Goal: Task Accomplishment & Management: Use online tool/utility

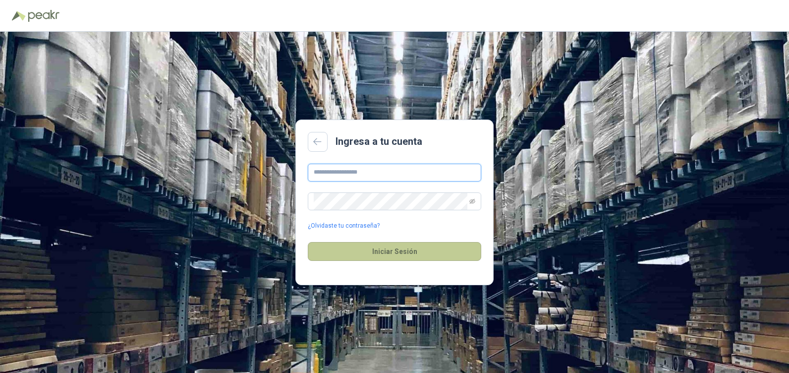
type input "**********"
click at [362, 254] on button "Iniciar Sesión" at bounding box center [394, 251] width 173 height 19
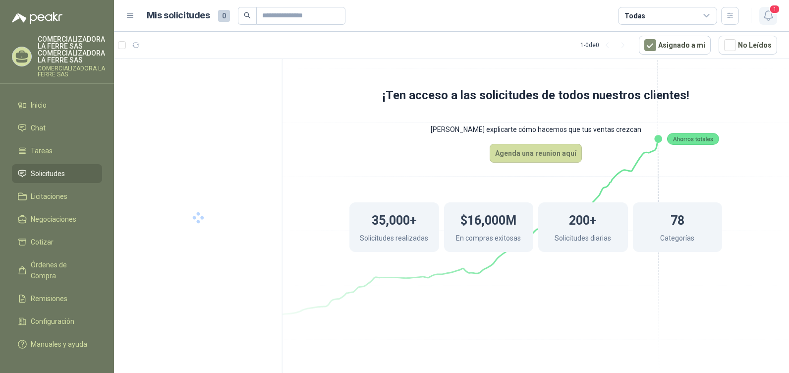
click at [766, 14] on icon "button" at bounding box center [768, 15] width 12 height 12
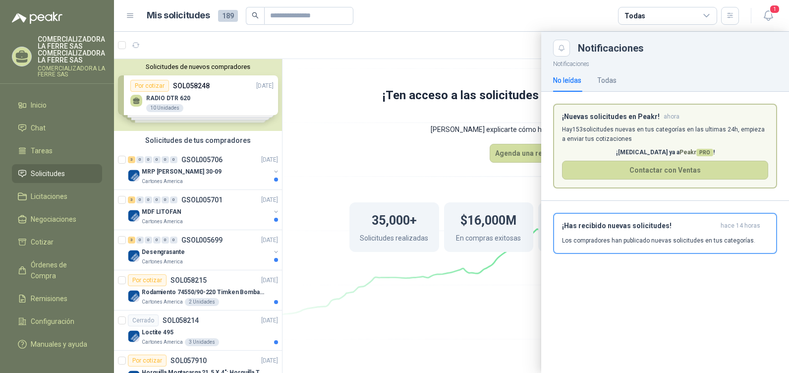
click at [626, 122] on article "¡Nuevas solicitudes en Peakr! ahora [PERSON_NAME] 153 solicitudes nuevas en tus…" at bounding box center [665, 146] width 224 height 85
click at [621, 230] on h3 "¡Has recibido nuevas solicitudes!" at bounding box center [639, 226] width 155 height 8
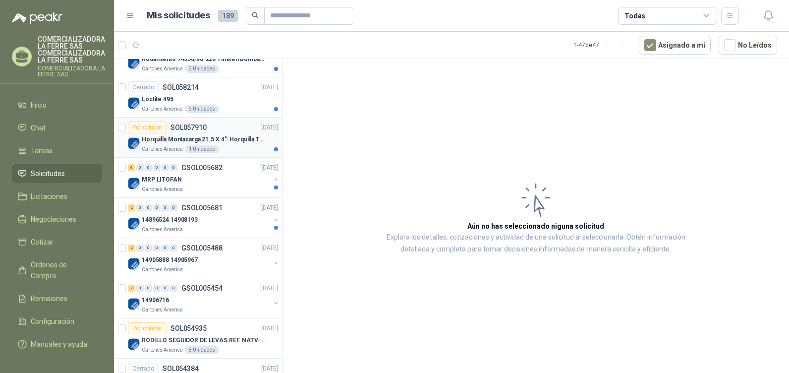
scroll to position [248, 0]
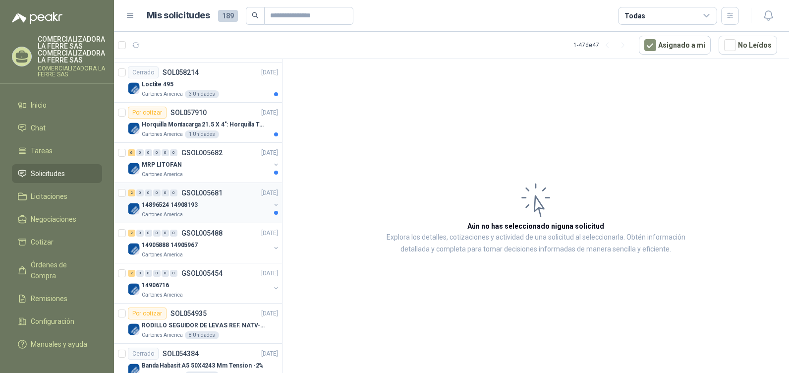
click at [182, 204] on p "14896524 14908193" at bounding box center [170, 204] width 56 height 9
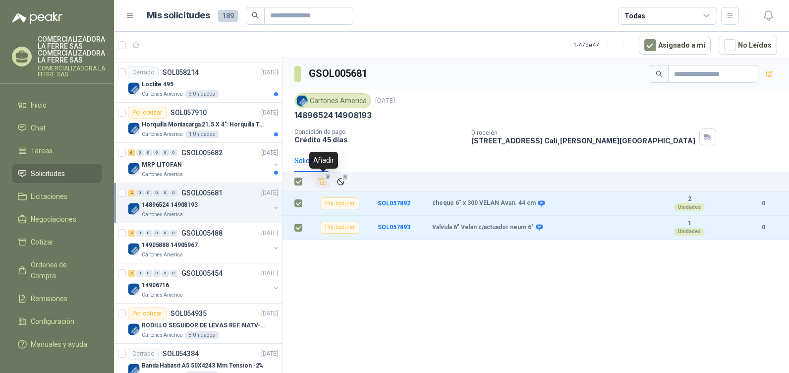
click at [325, 179] on span "2" at bounding box center [328, 177] width 7 height 8
click at [206, 169] on div "MRP LITOFAN" at bounding box center [206, 165] width 128 height 12
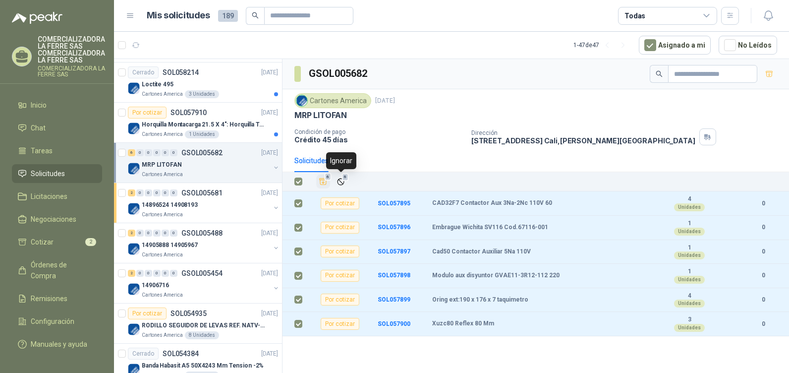
click at [320, 179] on icon "Añadir" at bounding box center [323, 181] width 9 height 9
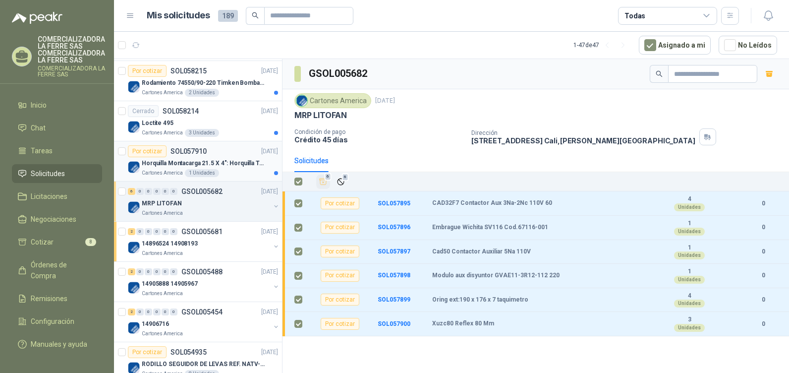
scroll to position [198, 0]
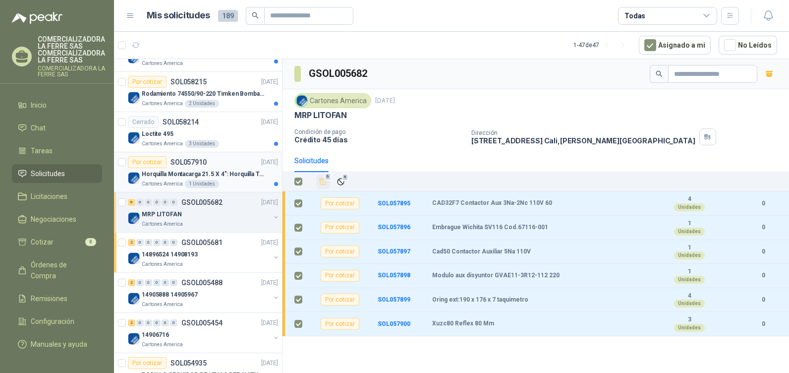
click at [221, 181] on div "Cartones America 1 Unidades" at bounding box center [210, 184] width 136 height 8
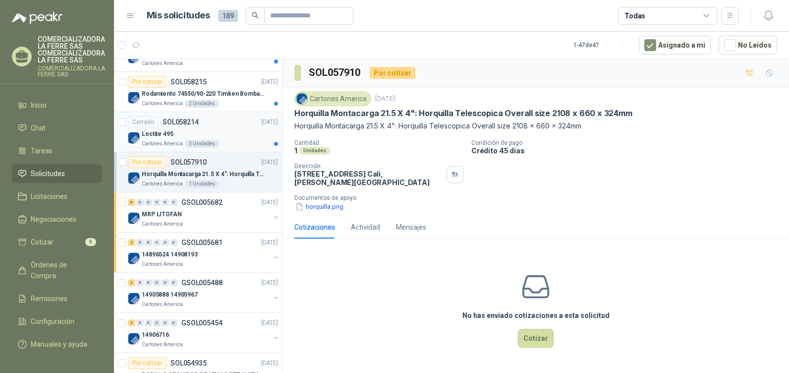
scroll to position [99, 0]
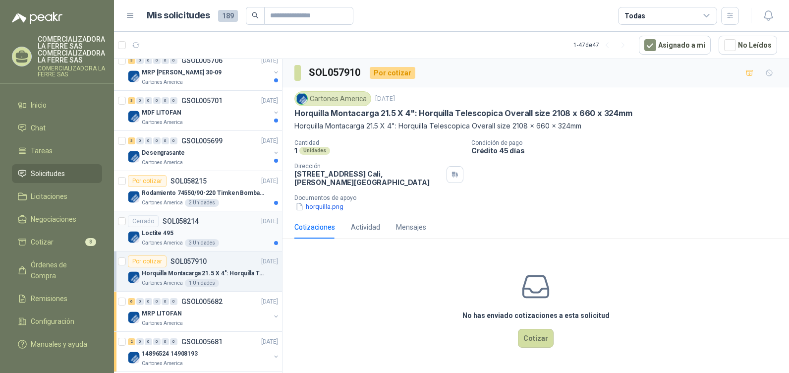
click at [211, 226] on div "Cerrado SOL058214 [DATE]" at bounding box center [203, 221] width 150 height 12
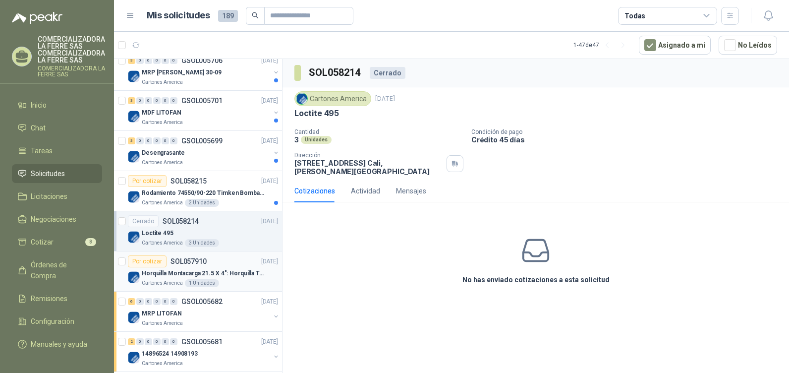
click at [226, 265] on div "Por cotizar SOL057910 [DATE]" at bounding box center [203, 261] width 150 height 12
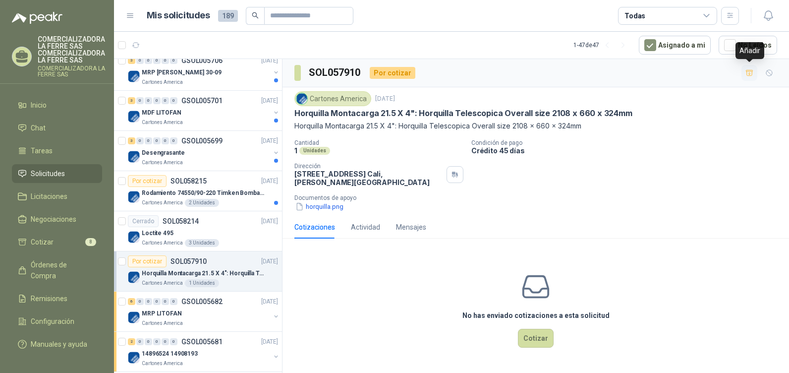
click at [749, 76] on icon "button" at bounding box center [749, 73] width 8 height 8
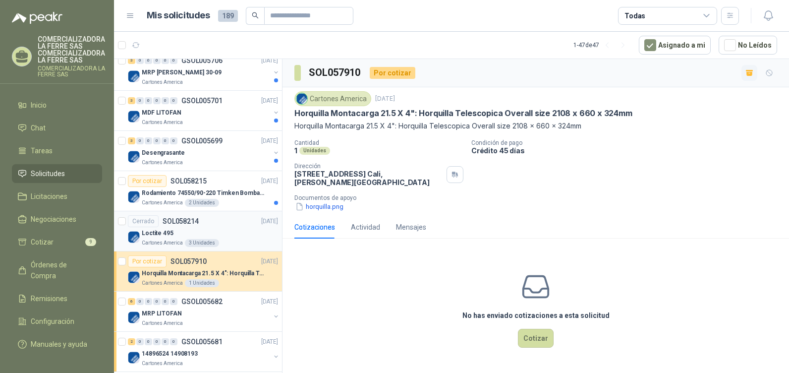
click at [220, 224] on div "Cerrado SOL058214 [DATE]" at bounding box center [203, 221] width 150 height 12
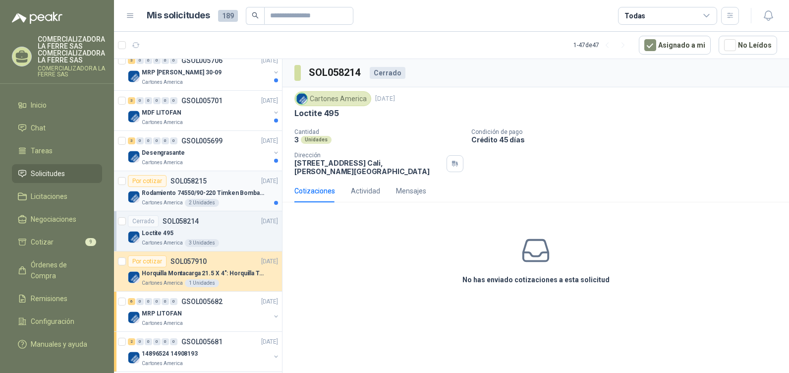
click at [224, 177] on div "Por cotizar SOL058215 [DATE]" at bounding box center [203, 181] width 150 height 12
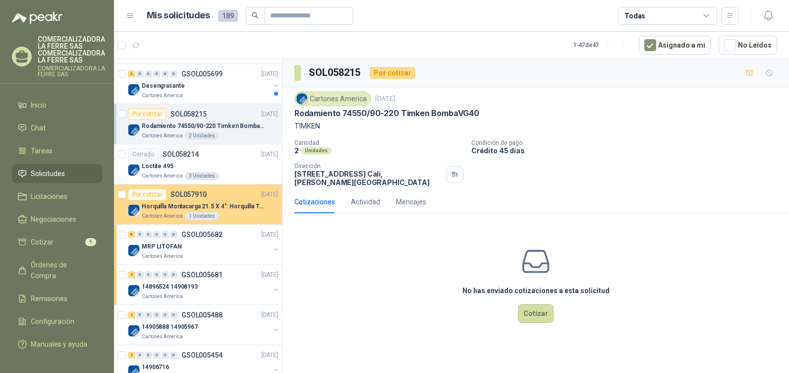
scroll to position [149, 0]
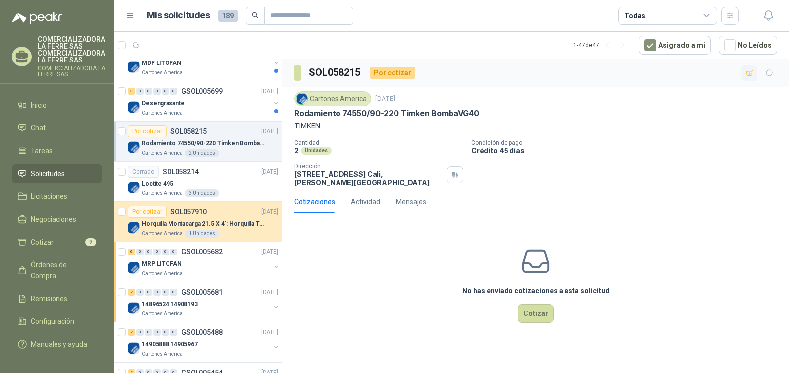
click at [751, 75] on icon "button" at bounding box center [749, 73] width 8 height 8
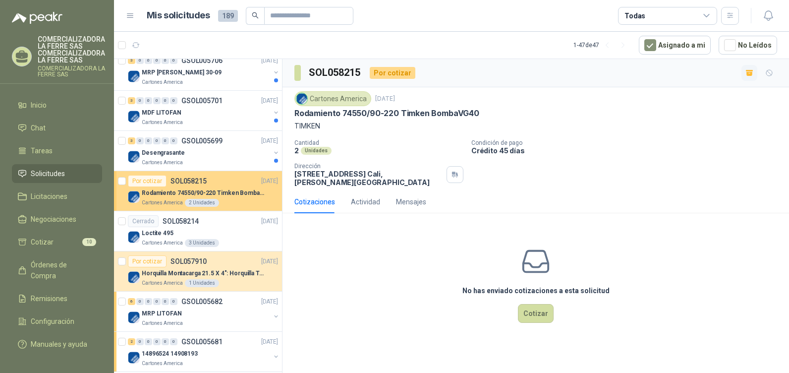
scroll to position [0, 0]
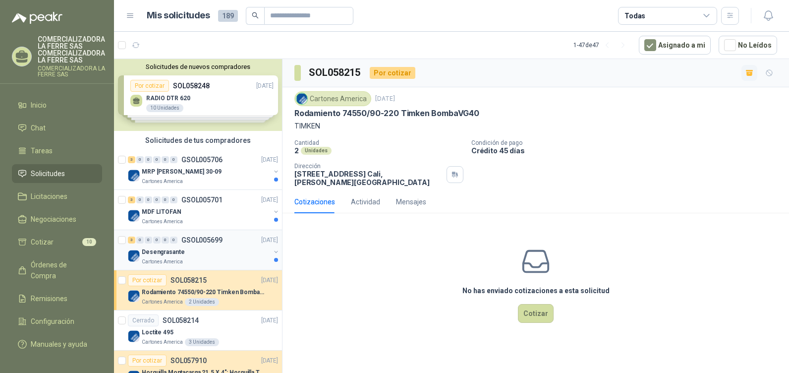
click at [185, 264] on div "Cartones America" at bounding box center [206, 262] width 128 height 8
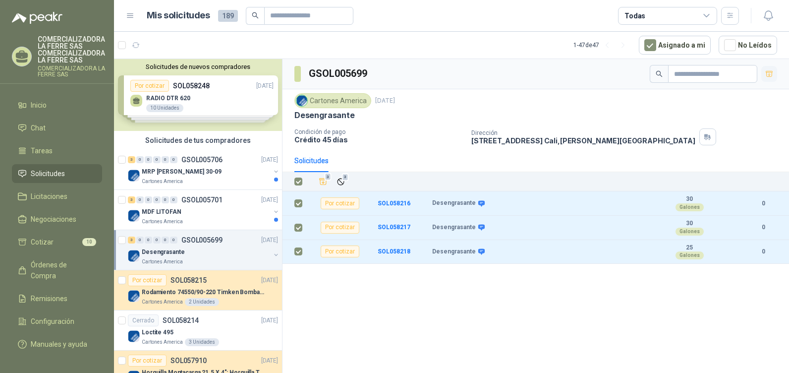
click at [775, 73] on button "button" at bounding box center [769, 74] width 16 height 16
click at [208, 195] on div "3 0 0 0 0 0 GSOL005701 [DATE]" at bounding box center [204, 200] width 152 height 12
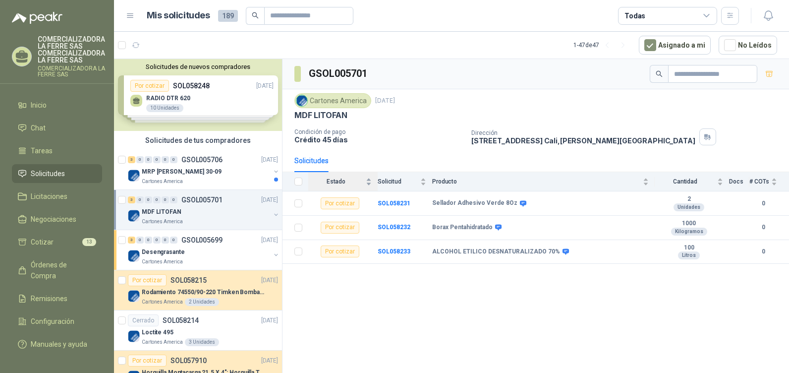
click at [303, 180] on th at bounding box center [296, 181] width 26 height 19
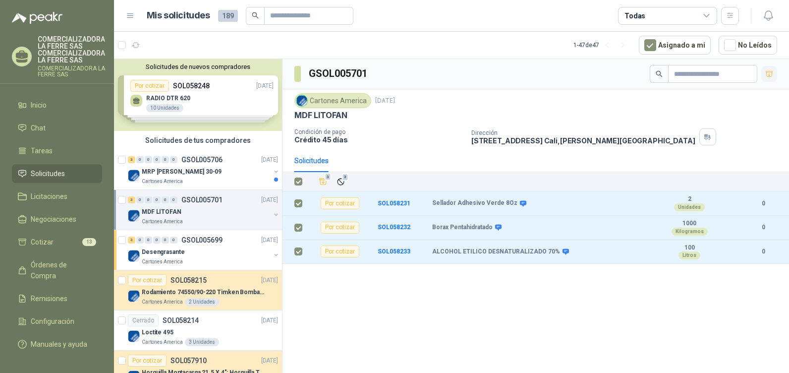
click at [767, 74] on icon "button" at bounding box center [769, 74] width 8 height 8
click at [198, 178] on div "Cartones America" at bounding box center [206, 181] width 128 height 8
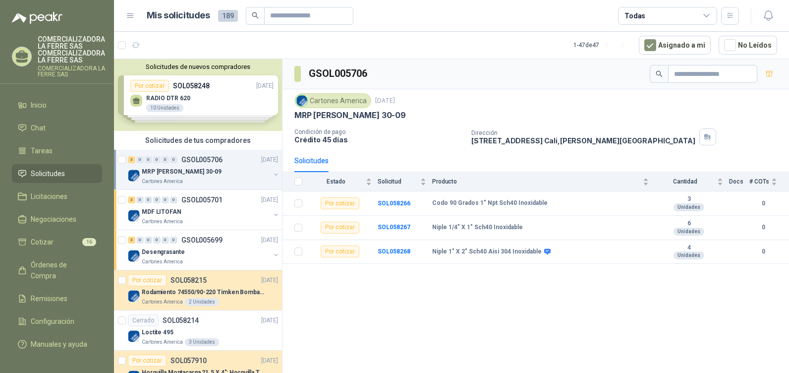
click at [304, 178] on th at bounding box center [296, 181] width 26 height 19
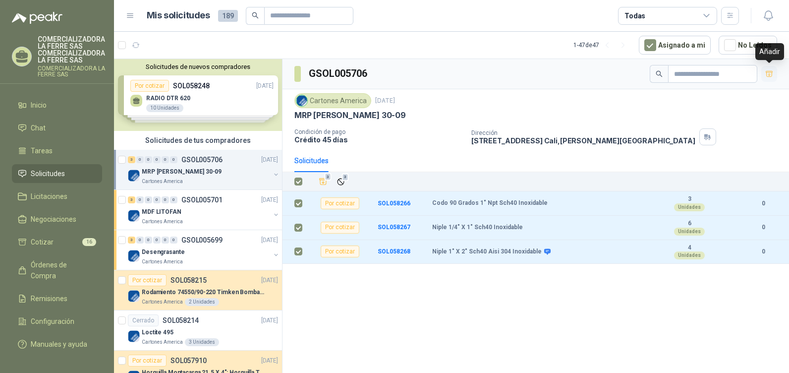
click at [772, 71] on icon "button" at bounding box center [769, 74] width 8 height 8
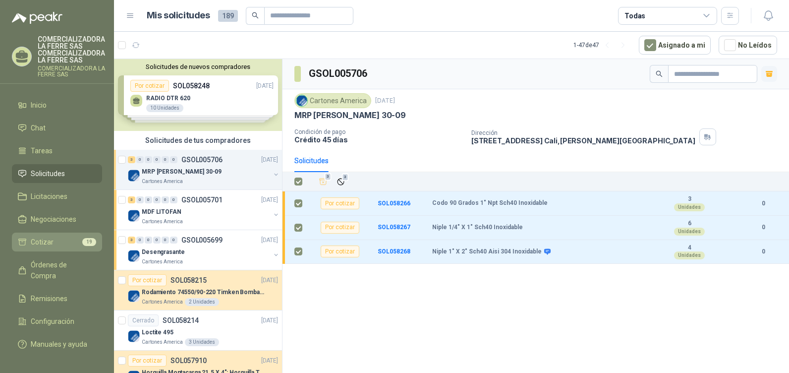
click at [57, 241] on li "Cotizar 19" at bounding box center [57, 241] width 78 height 11
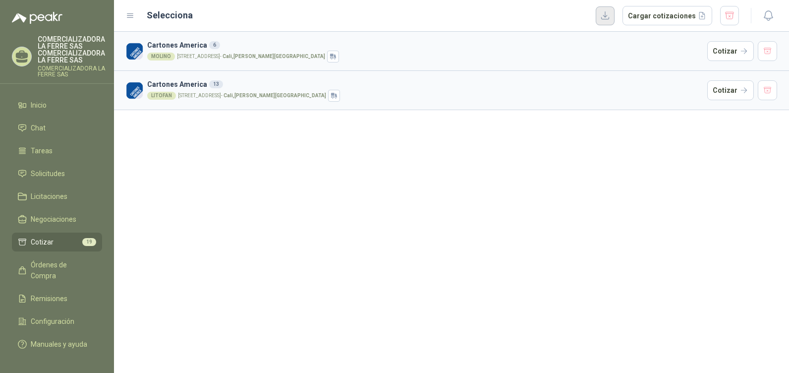
click at [615, 16] on button "button" at bounding box center [605, 15] width 19 height 19
click at [734, 154] on div "Cartones America 6 MOLINO [STREET_ADDRESS][PERSON_NAME] America 13 LITOFAN [STR…" at bounding box center [451, 202] width 675 height 341
click at [772, 50] on button "button" at bounding box center [768, 51] width 20 height 20
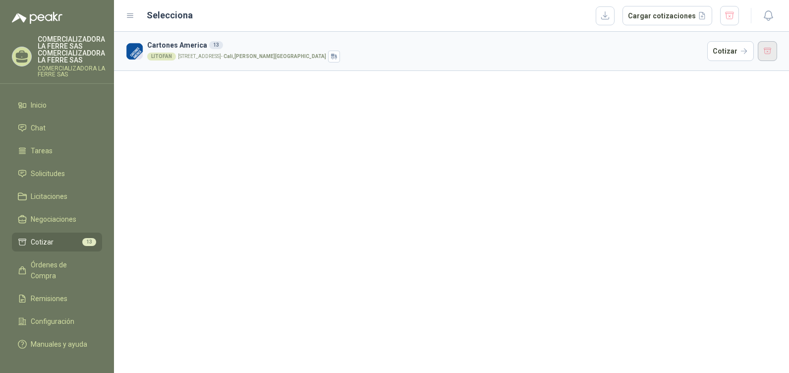
click at [769, 51] on button "button" at bounding box center [768, 51] width 20 height 20
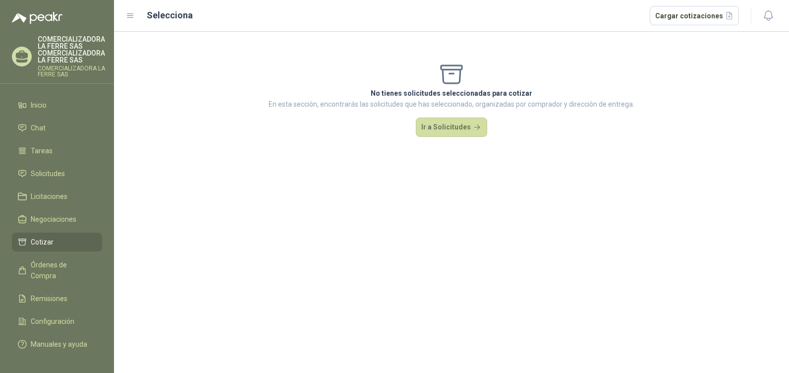
click at [60, 90] on menu "COMERCIALIZADORA LA [PERSON_NAME] SAS COMERCIALIZADORA LA [PERSON_NAME] SAS COM…" at bounding box center [57, 186] width 114 height 373
